Goal: Use online tool/utility: Utilize a website feature to perform a specific function

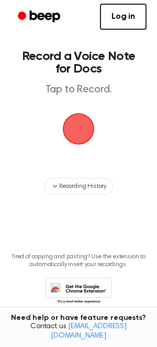
click at [88, 131] on span "button" at bounding box center [78, 129] width 39 height 39
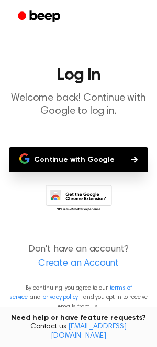
click at [89, 163] on button "Continue with Google" at bounding box center [78, 159] width 139 height 25
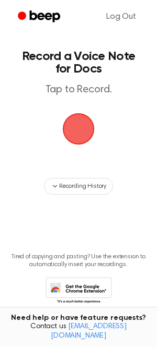
click at [86, 123] on span "button" at bounding box center [78, 129] width 39 height 39
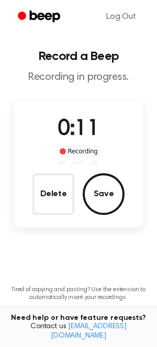
click at [70, 152] on div "Recording" at bounding box center [78, 151] width 43 height 10
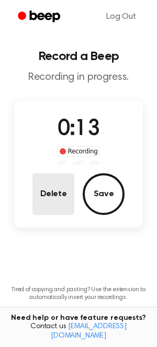
click at [66, 195] on button "Delete" at bounding box center [53, 194] width 42 height 42
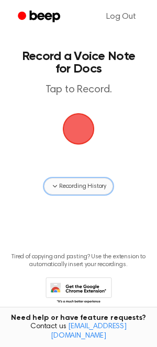
click at [67, 189] on span "Recording History" at bounding box center [82, 186] width 47 height 9
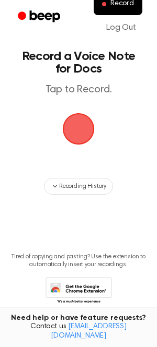
click at [89, 135] on span "button" at bounding box center [78, 128] width 29 height 29
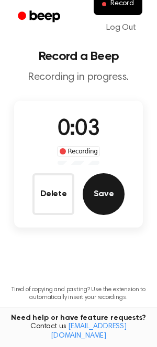
click at [103, 187] on button "Save" at bounding box center [104, 194] width 42 height 42
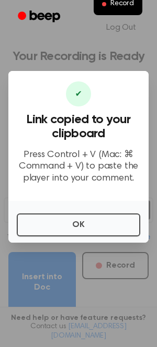
click at [109, 247] on div at bounding box center [78, 173] width 157 height 347
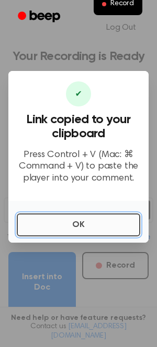
click at [102, 230] on button "OK" at bounding box center [78, 225] width 123 height 23
